Goal: Task Accomplishment & Management: Manage account settings

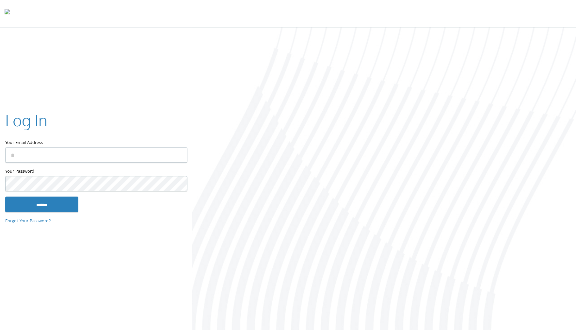
type input "**********"
click at [37, 205] on input "******" at bounding box center [41, 205] width 73 height 16
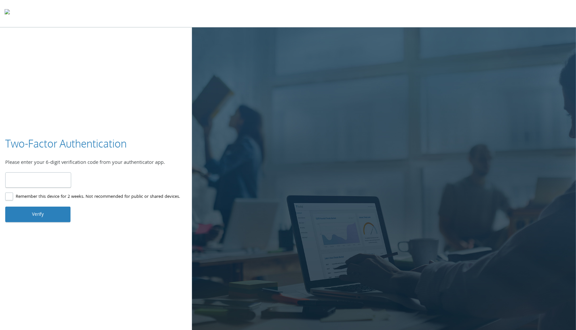
type input "******"
click at [39, 222] on button "Verify" at bounding box center [37, 215] width 65 height 16
